Goal: Information Seeking & Learning: Learn about a topic

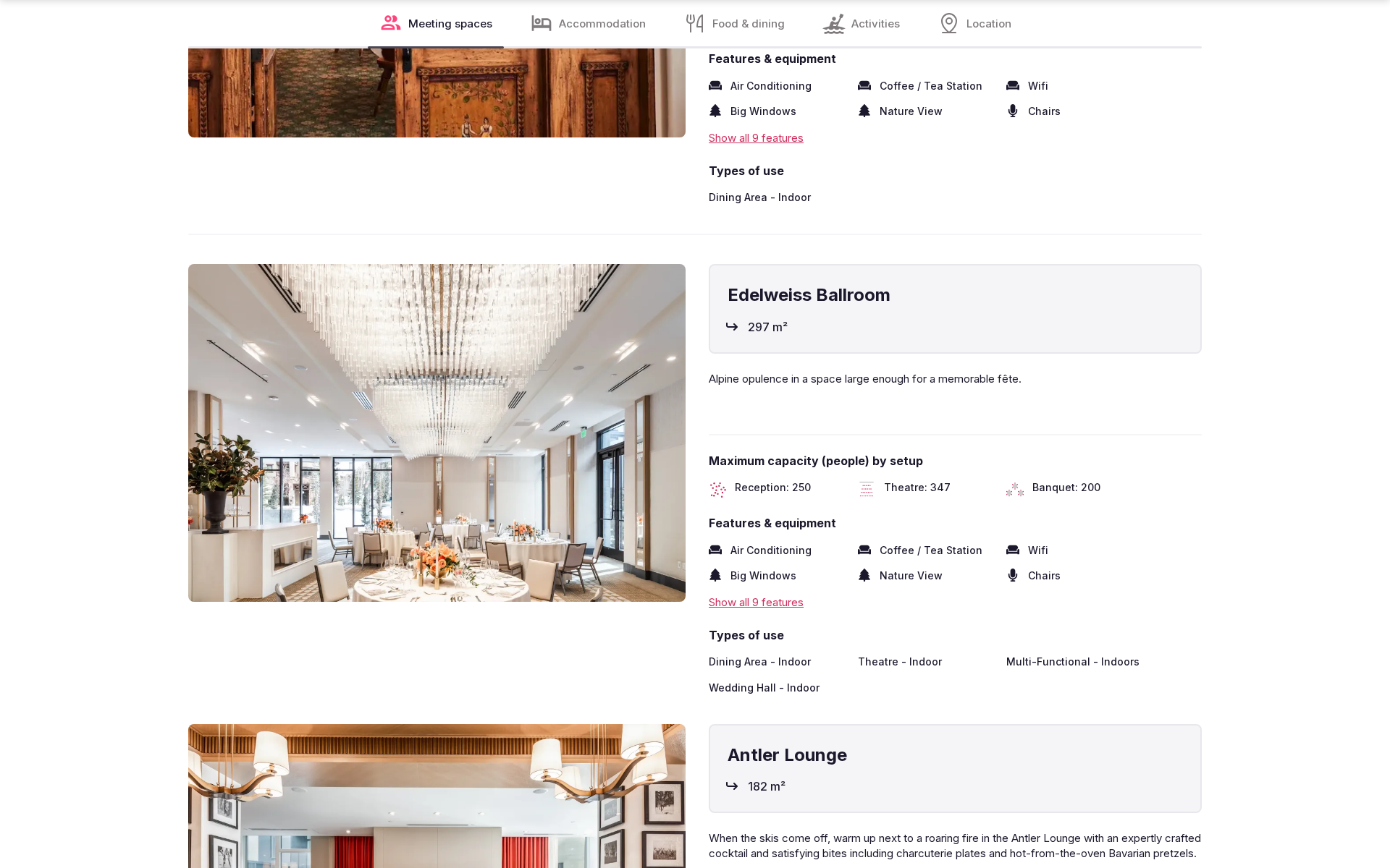
scroll to position [3259, 0]
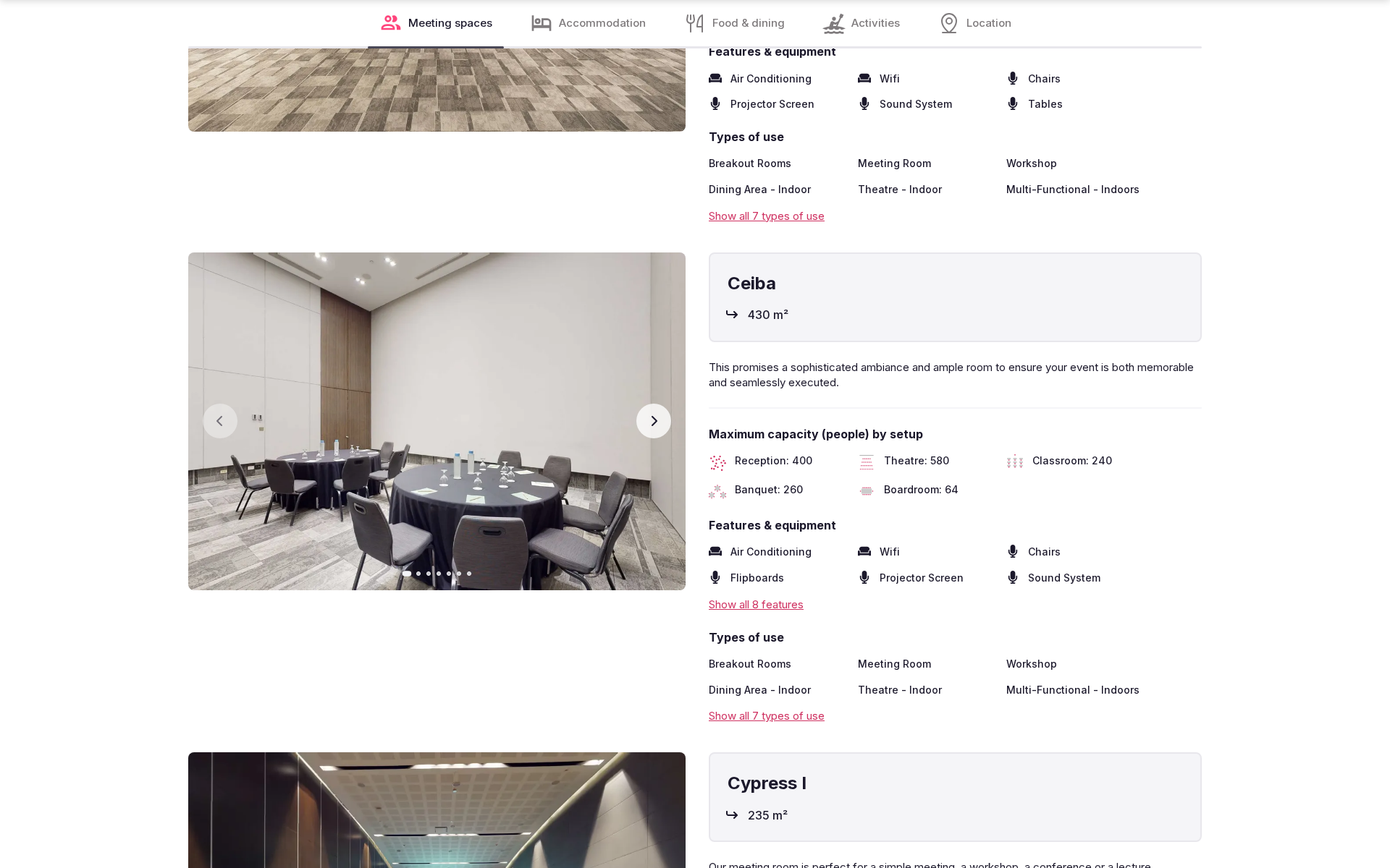
scroll to position [3210, 0]
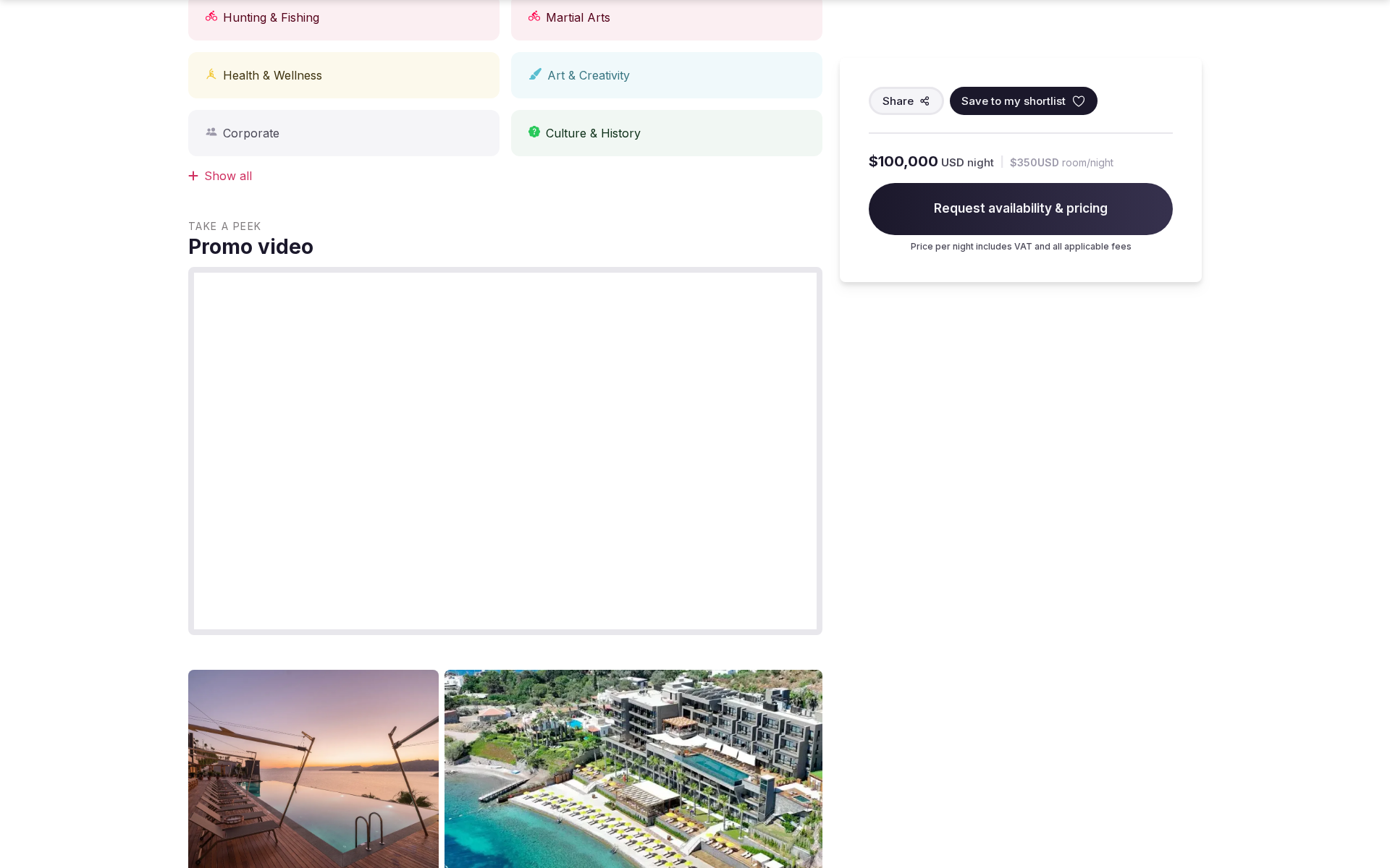
scroll to position [1589, 0]
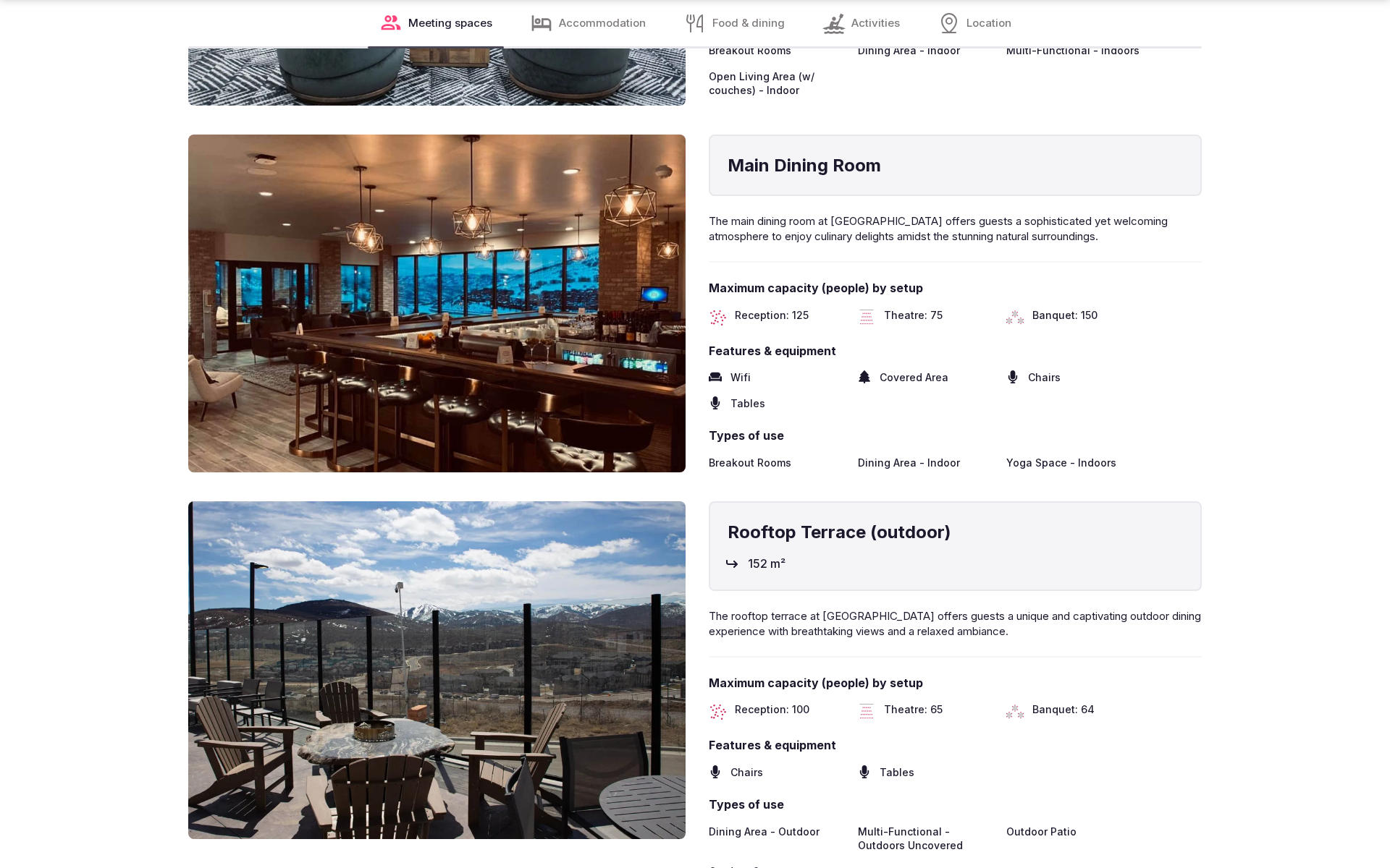
scroll to position [3210, 0]
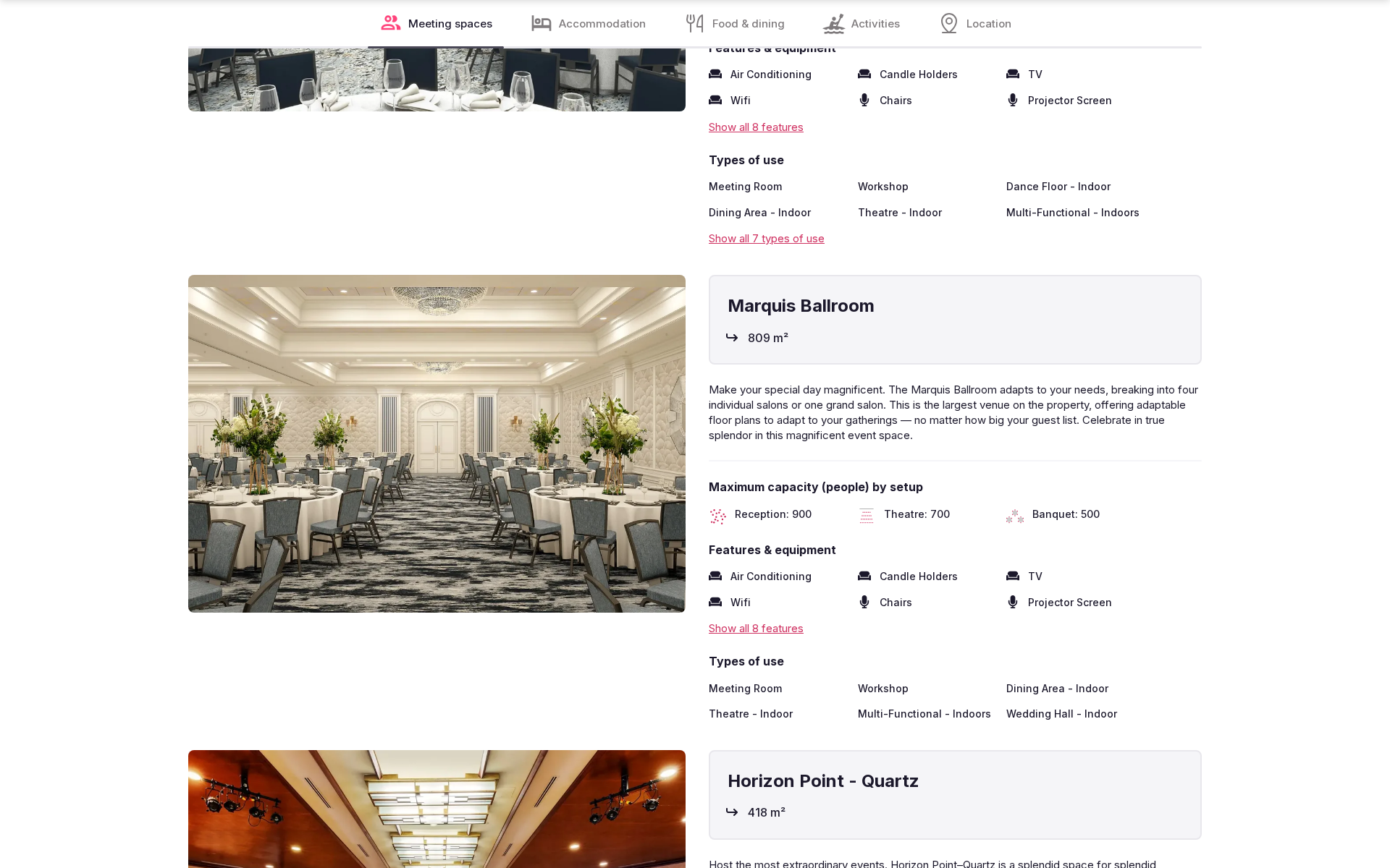
scroll to position [3259, 0]
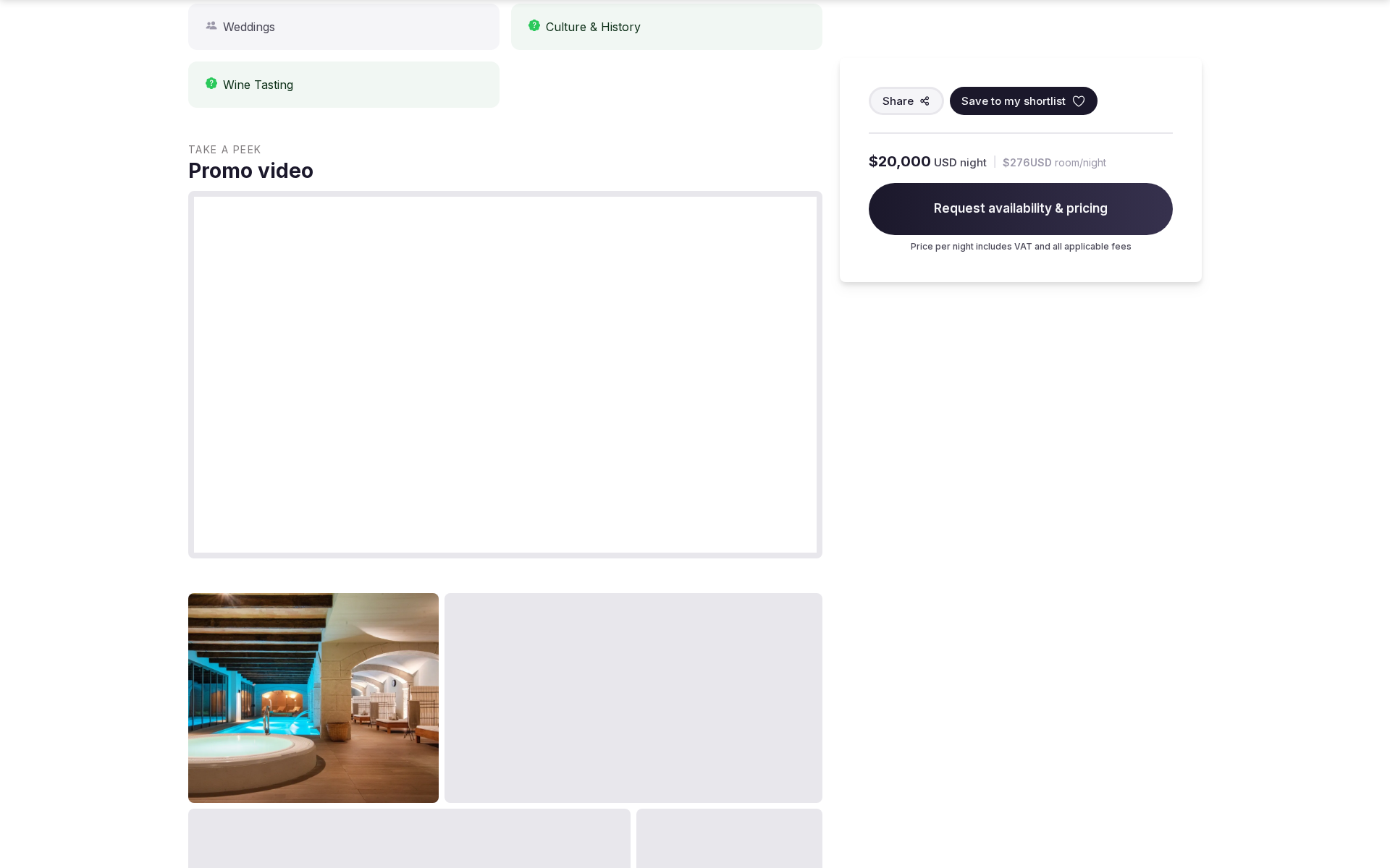
scroll to position [2470, 0]
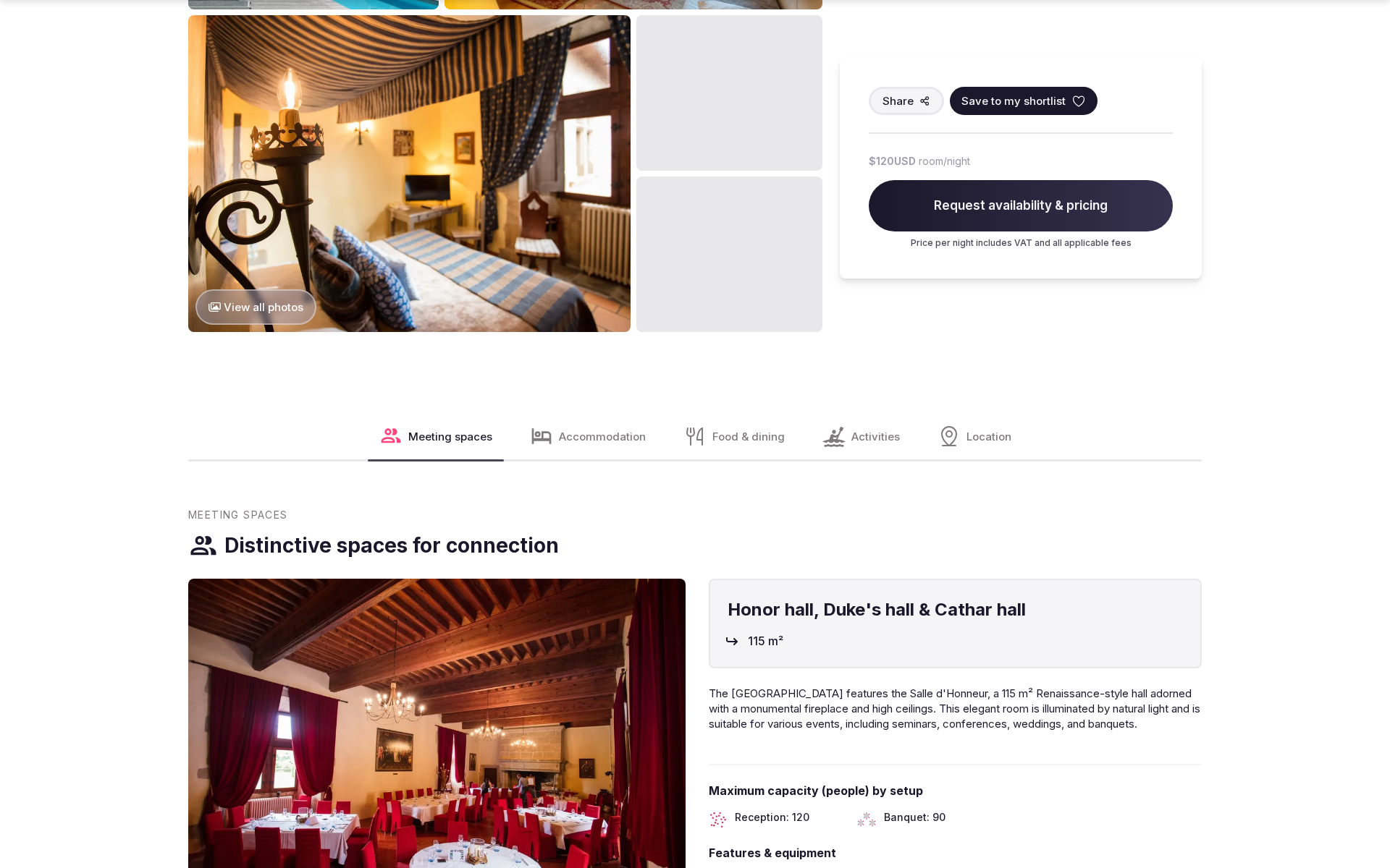
scroll to position [2470, 0]
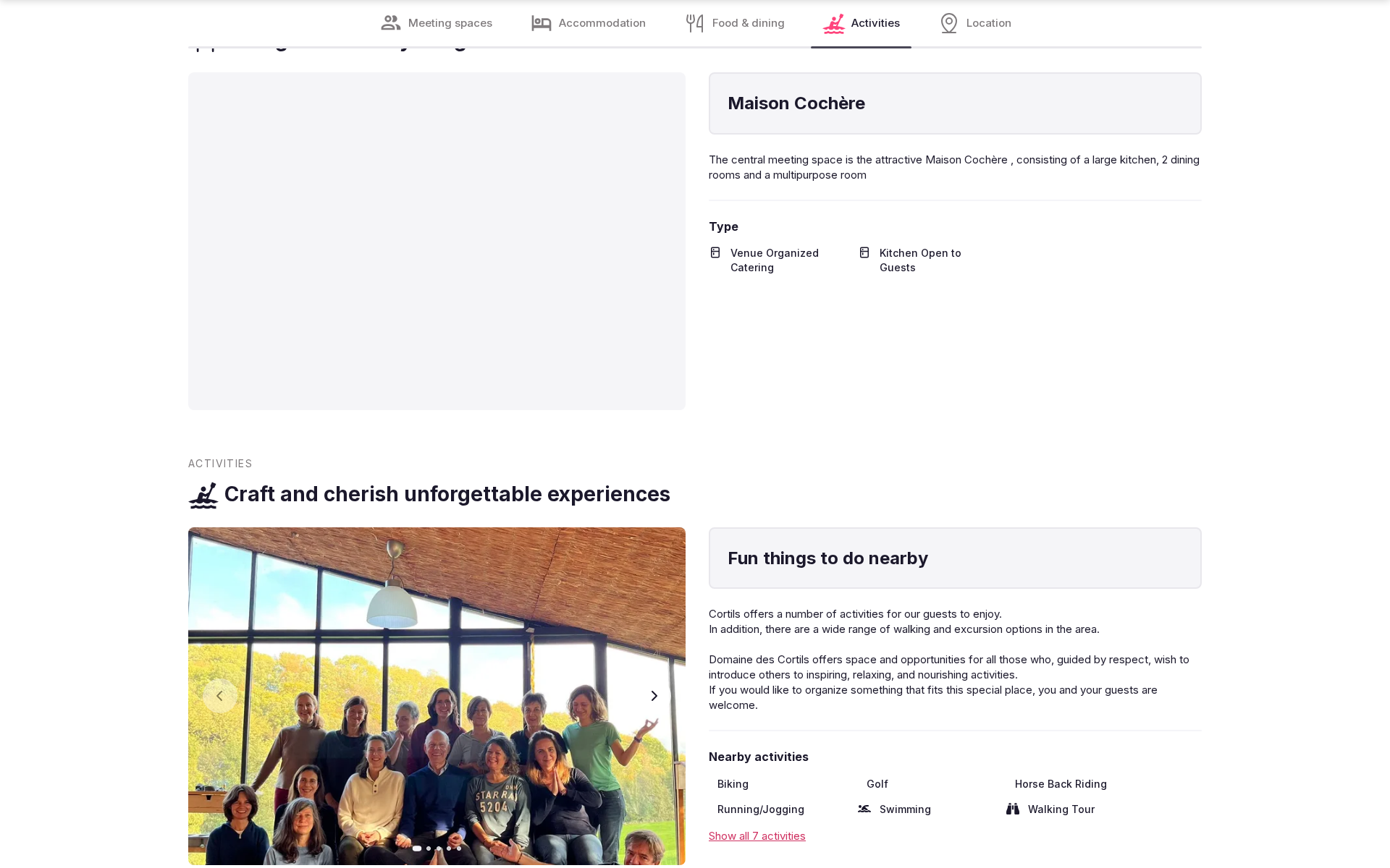
scroll to position [3210, 0]
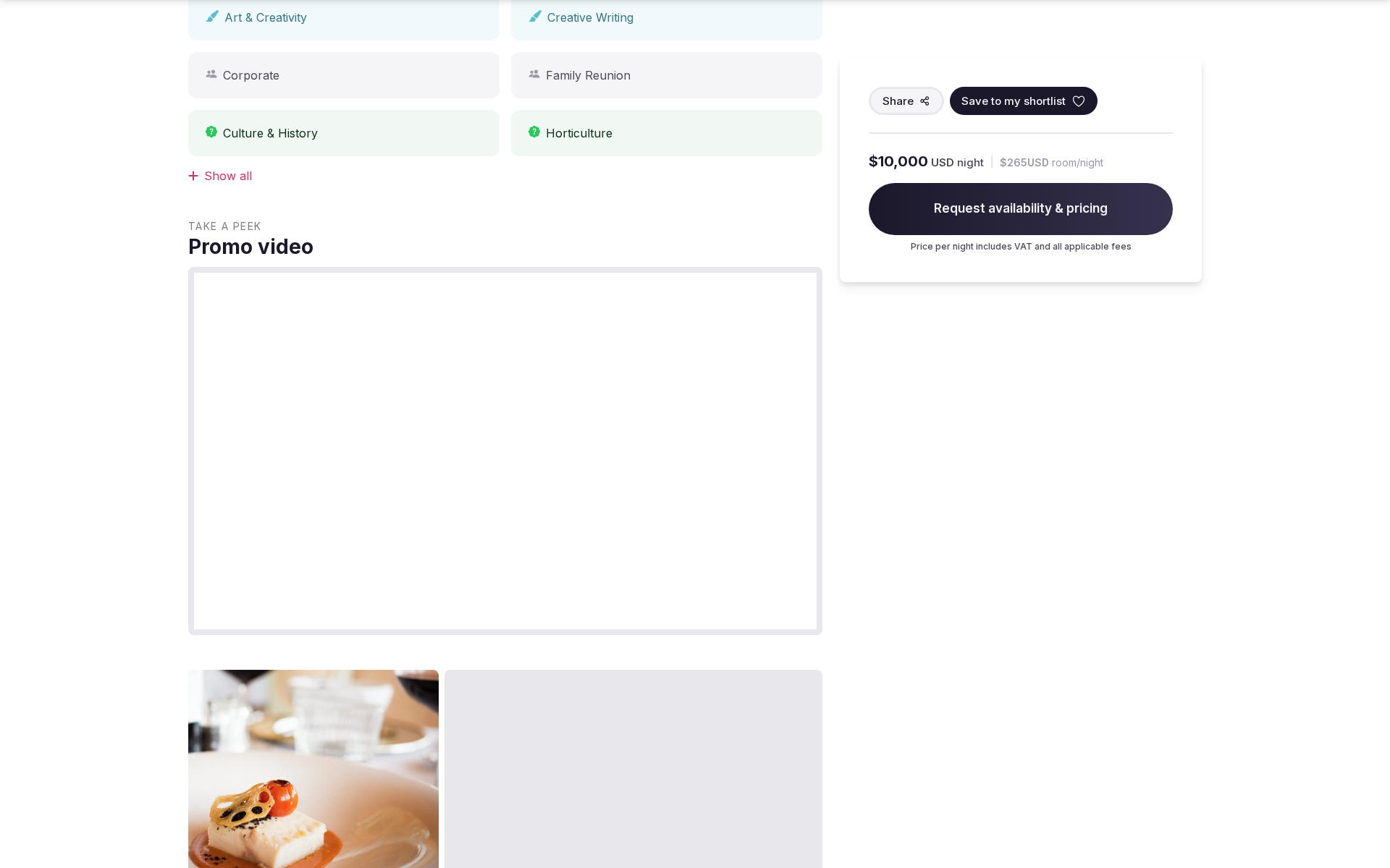
scroll to position [1632, 0]
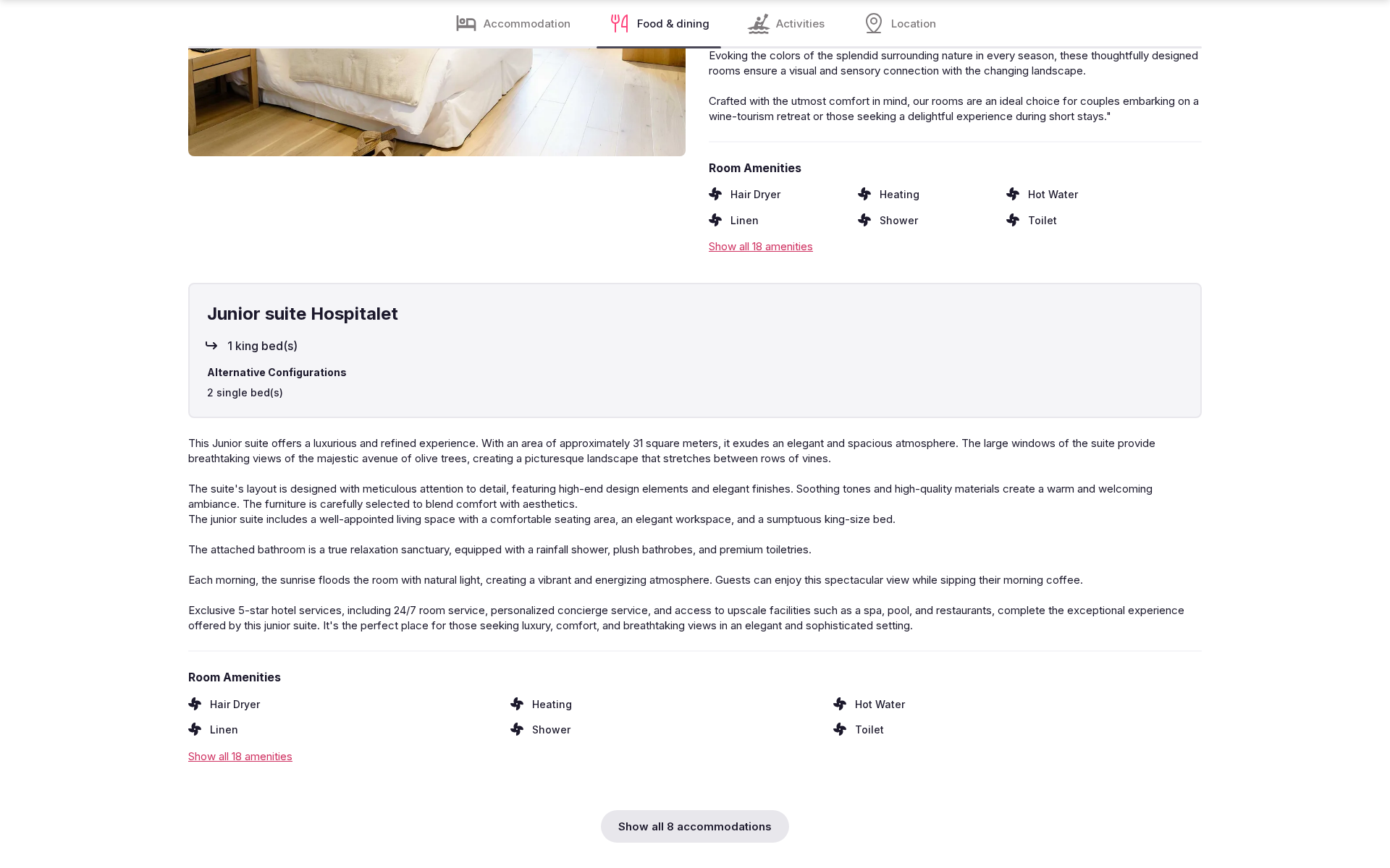
scroll to position [3259, 0]
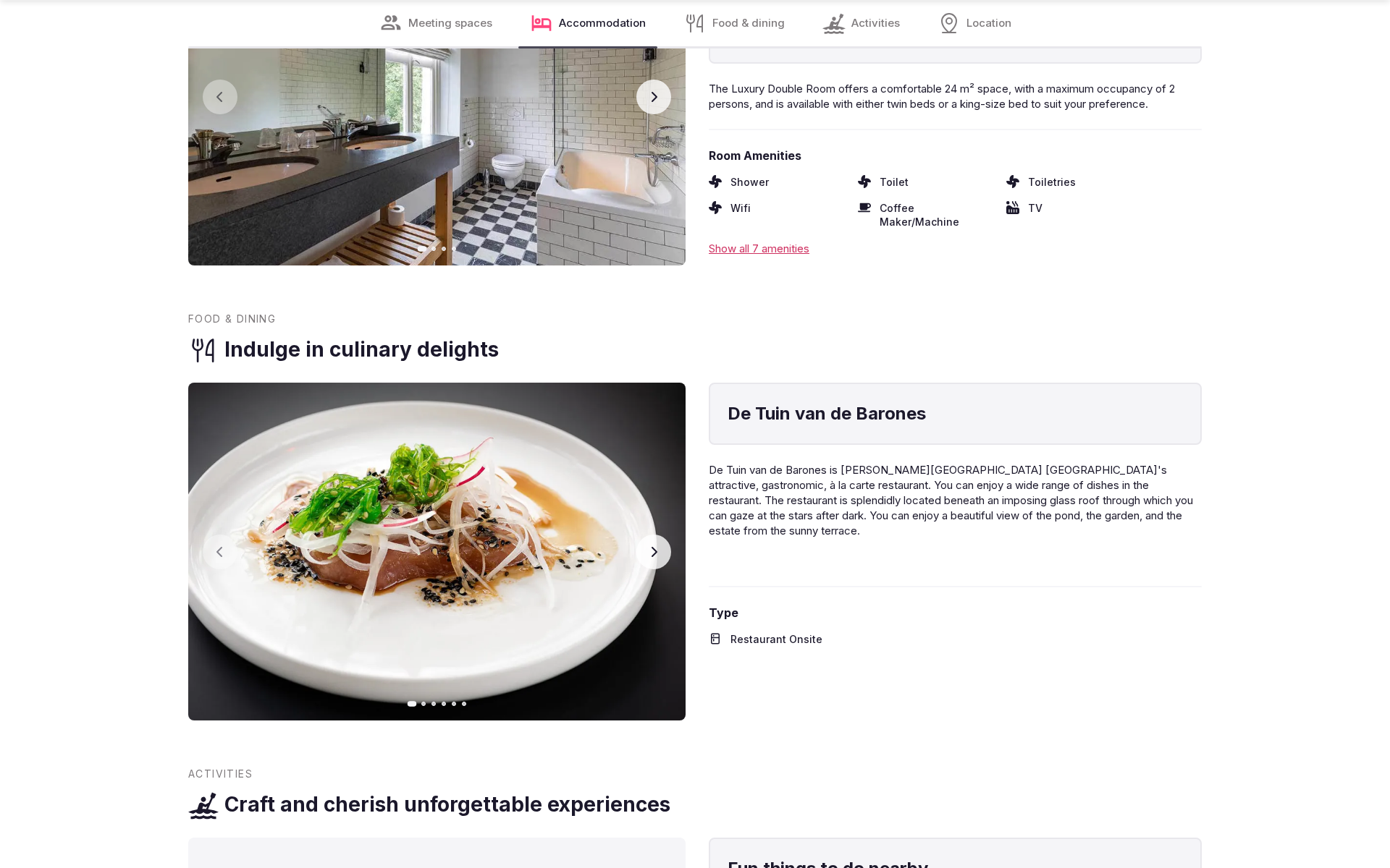
scroll to position [3207, 0]
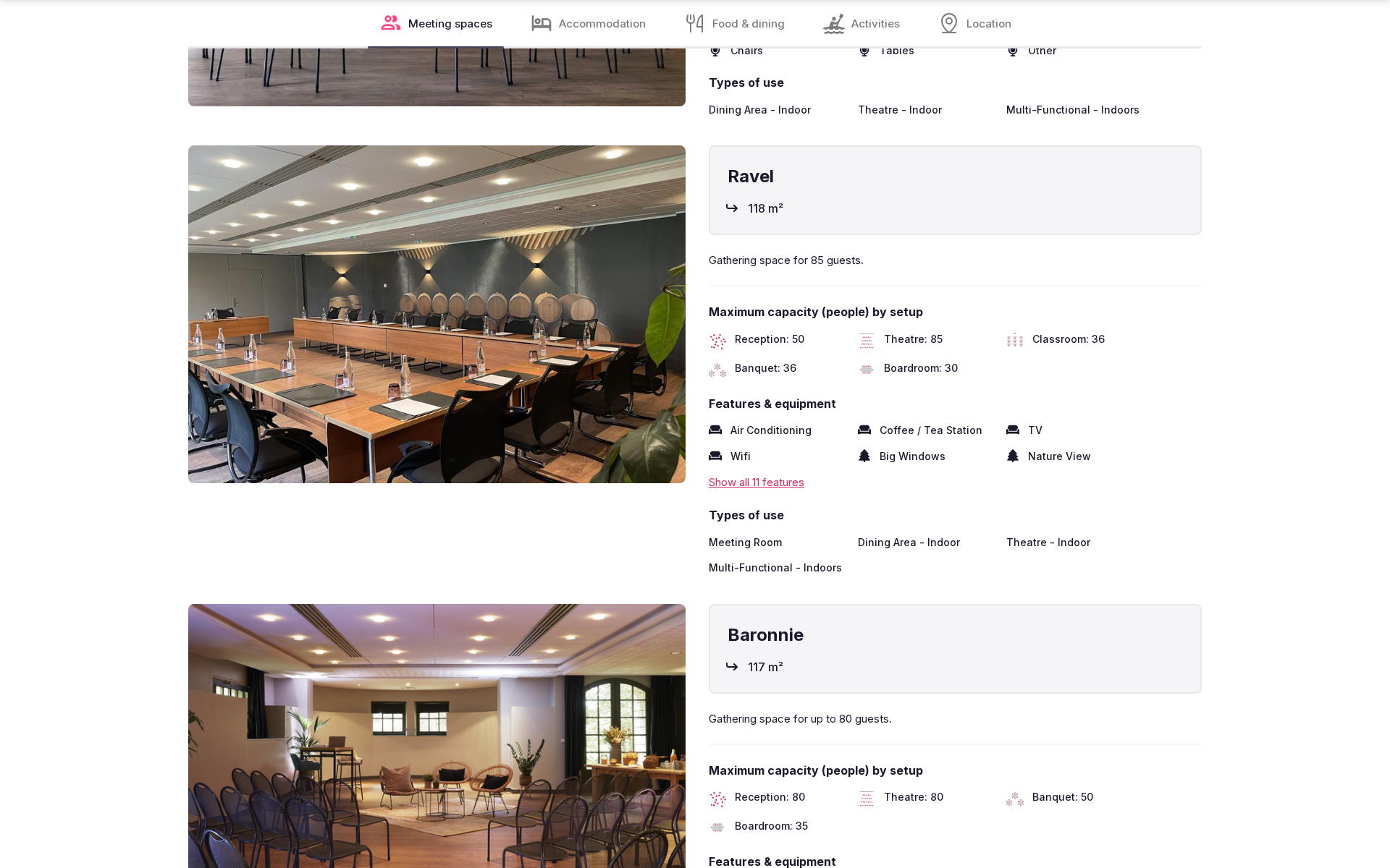
scroll to position [3210, 0]
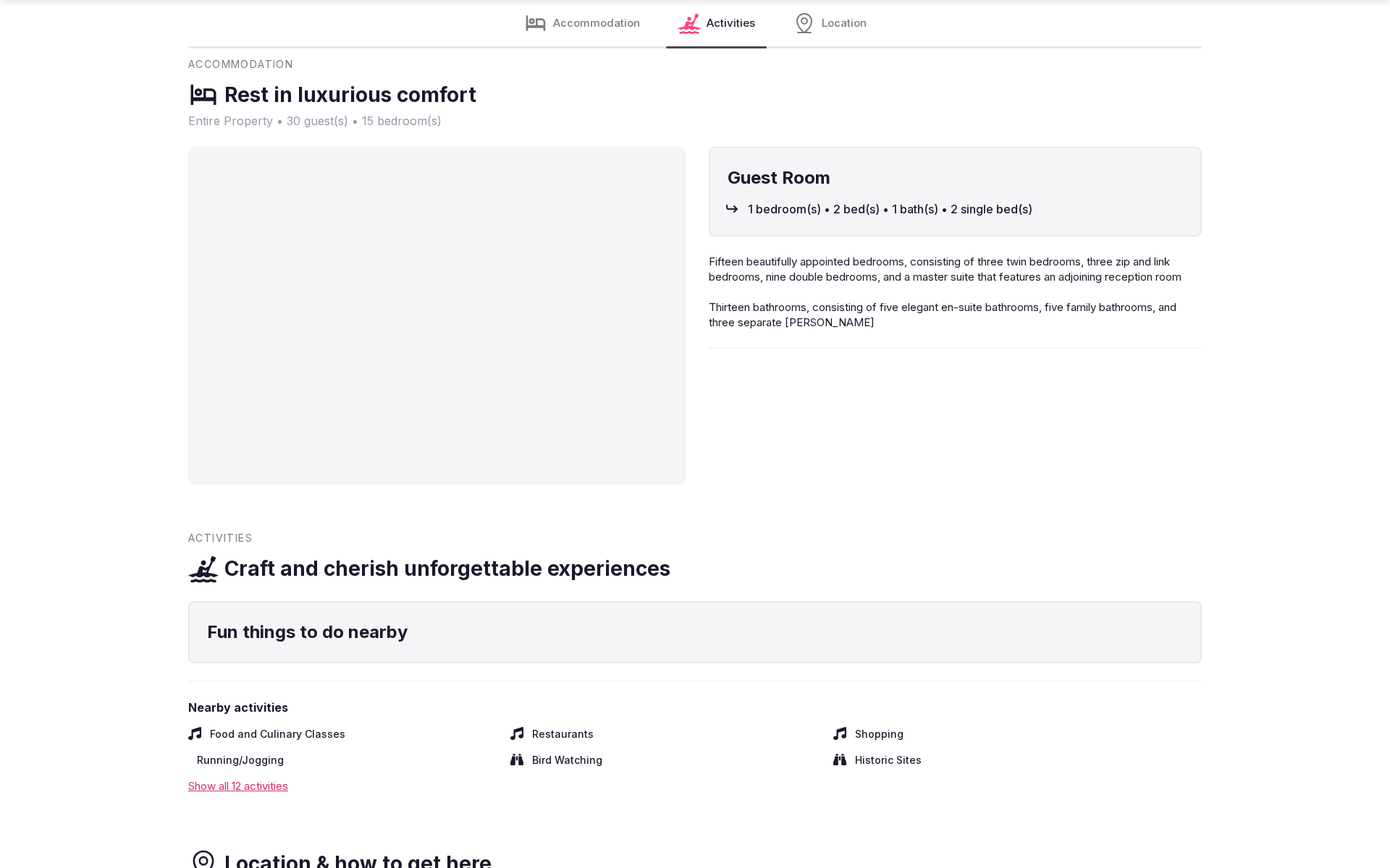
scroll to position [2421, 0]
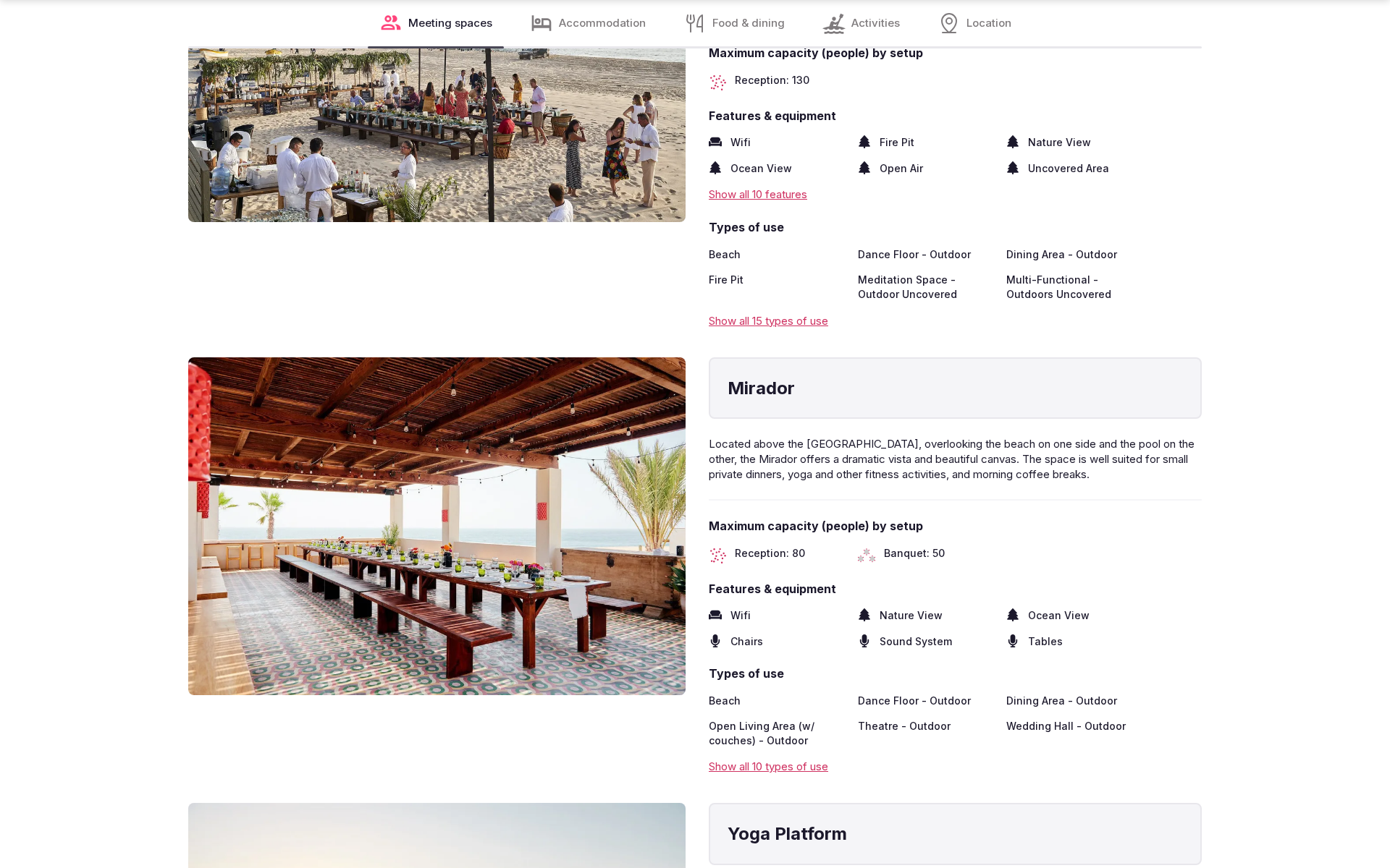
scroll to position [3210, 0]
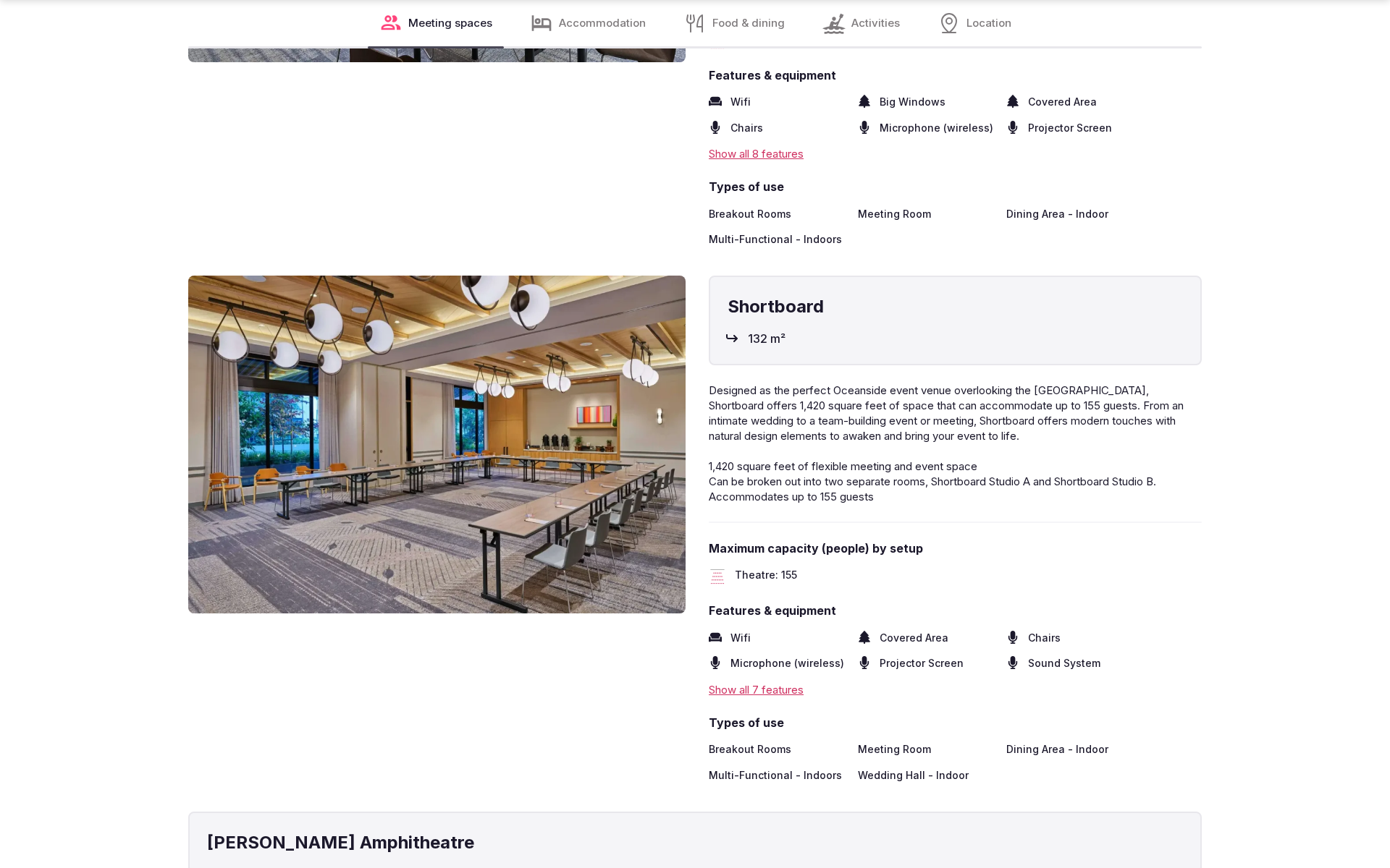
scroll to position [3259, 0]
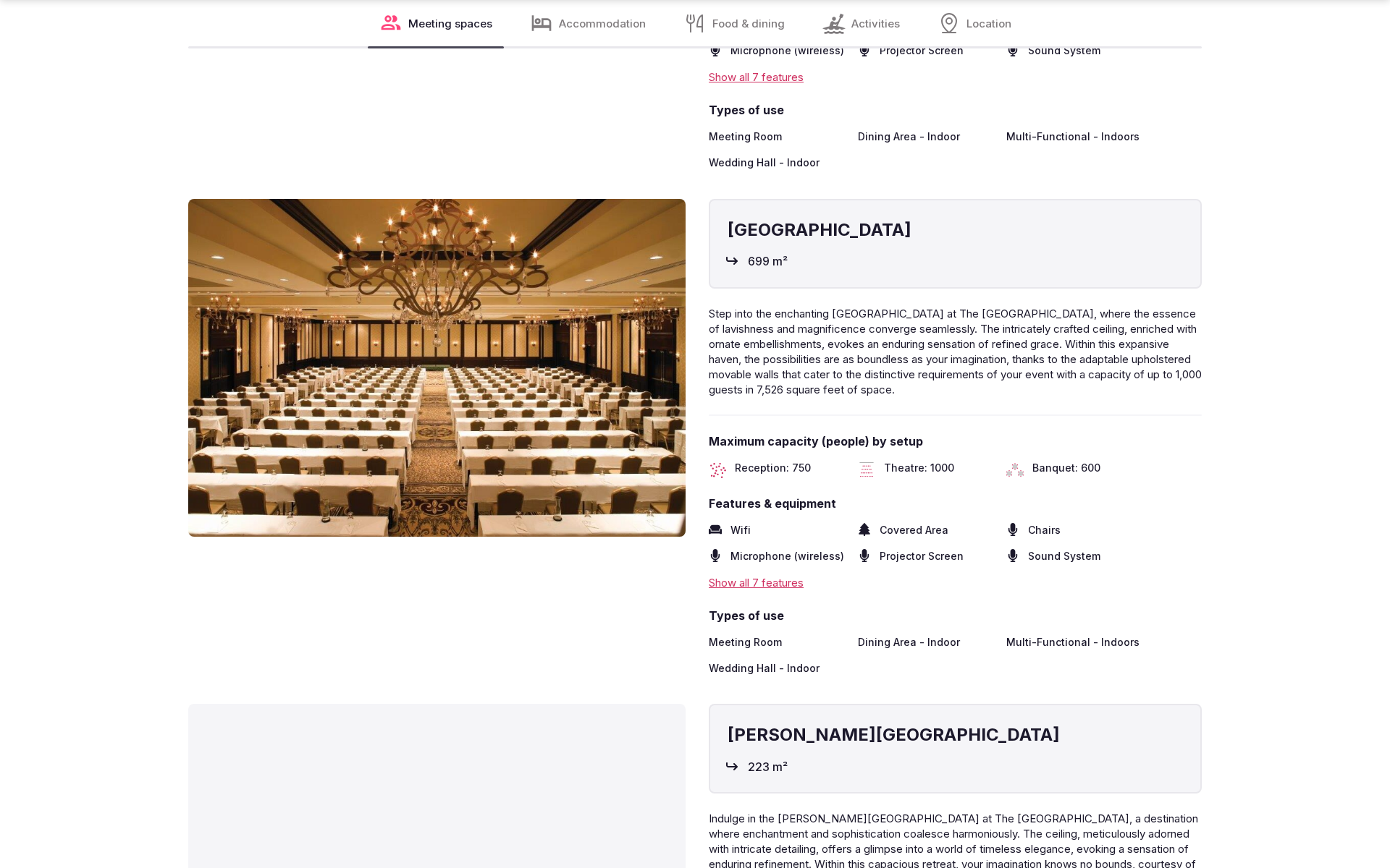
scroll to position [3259, 0]
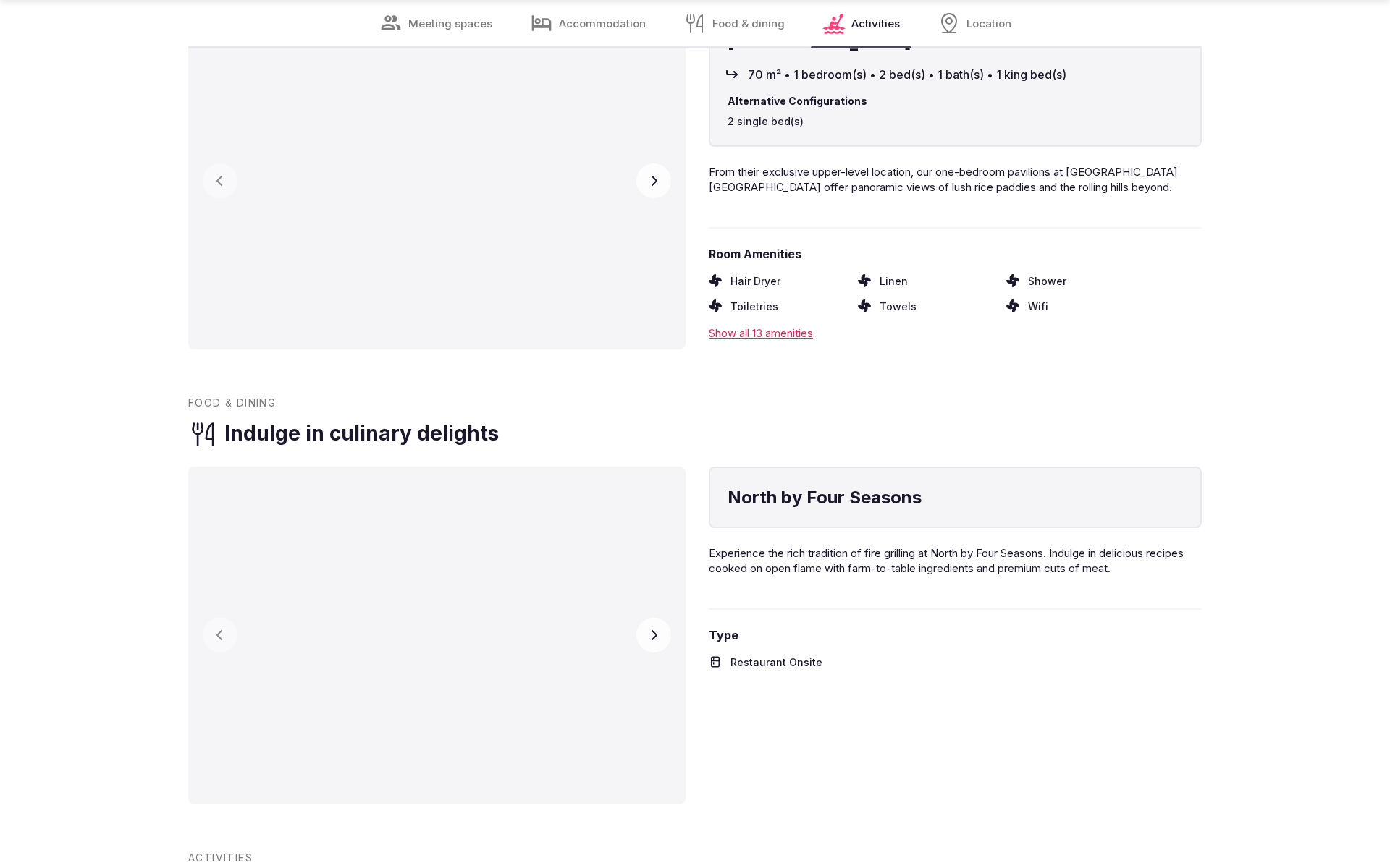
scroll to position [3210, 0]
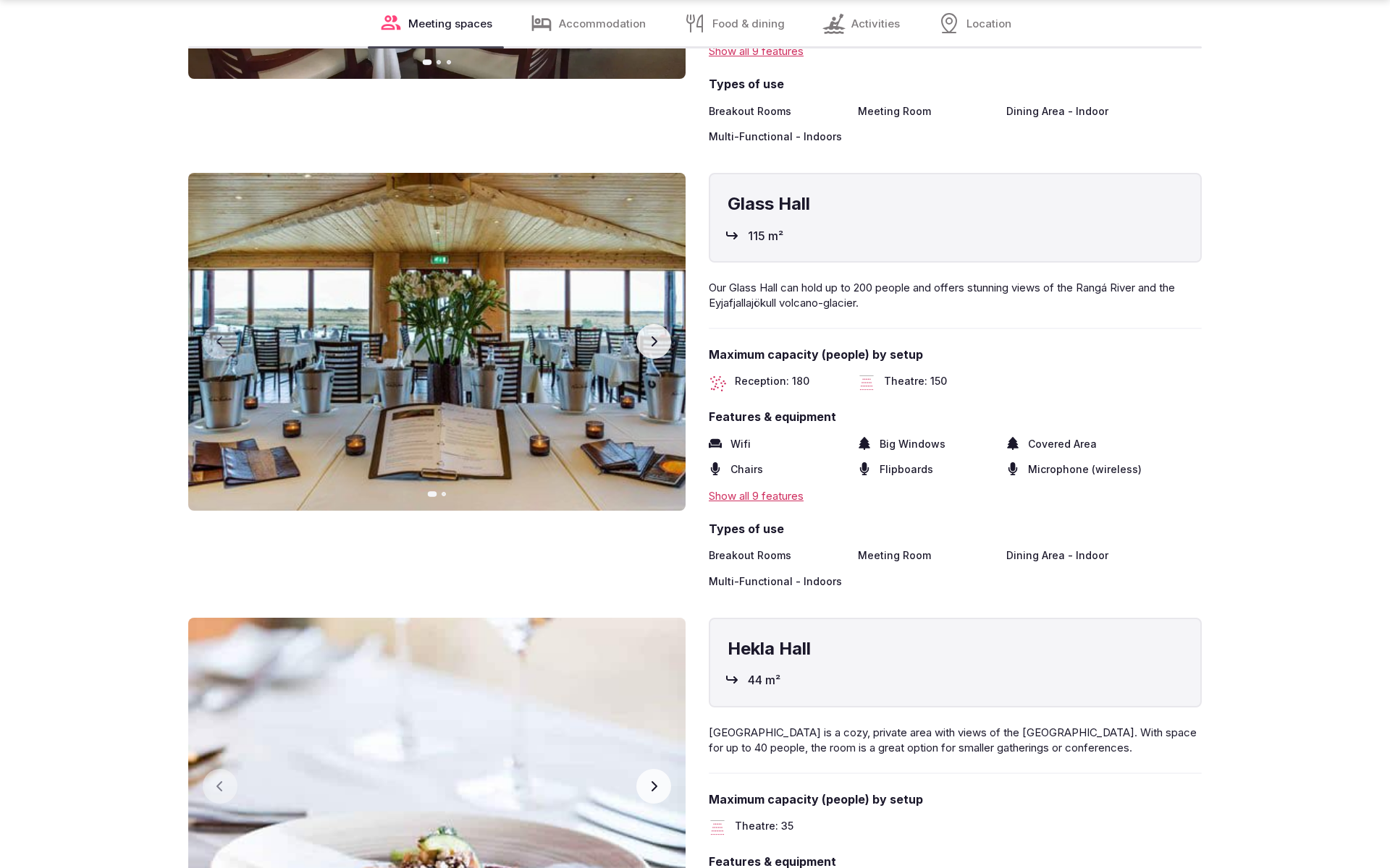
scroll to position [3259, 0]
